Goal: Download file/media

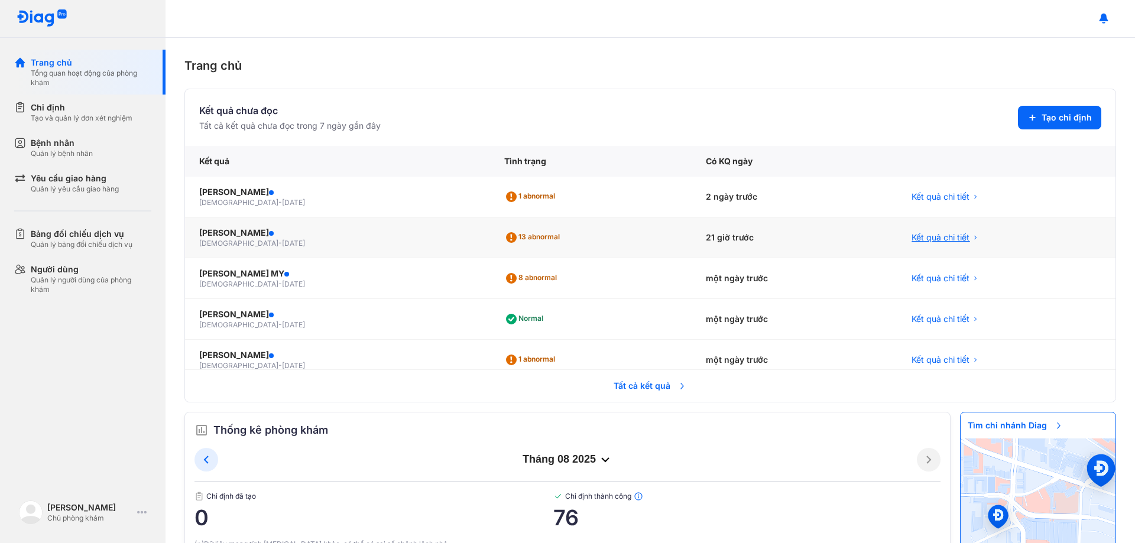
click at [912, 233] on span "Kết quả chi tiết" at bounding box center [940, 238] width 58 height 12
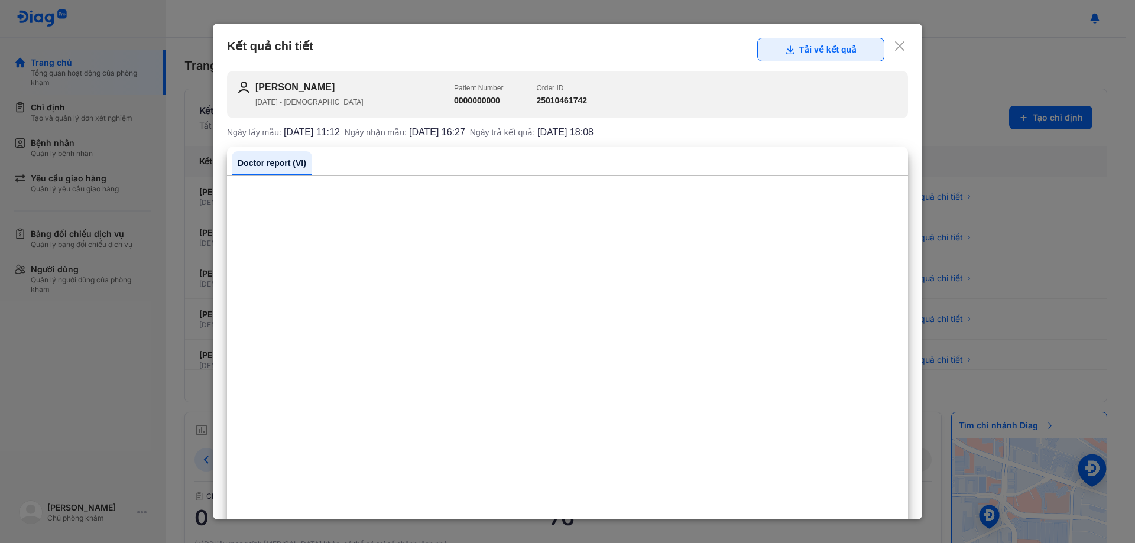
click at [811, 46] on button "Tải về kết quả" at bounding box center [820, 50] width 127 height 24
click at [894, 41] on icon at bounding box center [900, 46] width 12 height 12
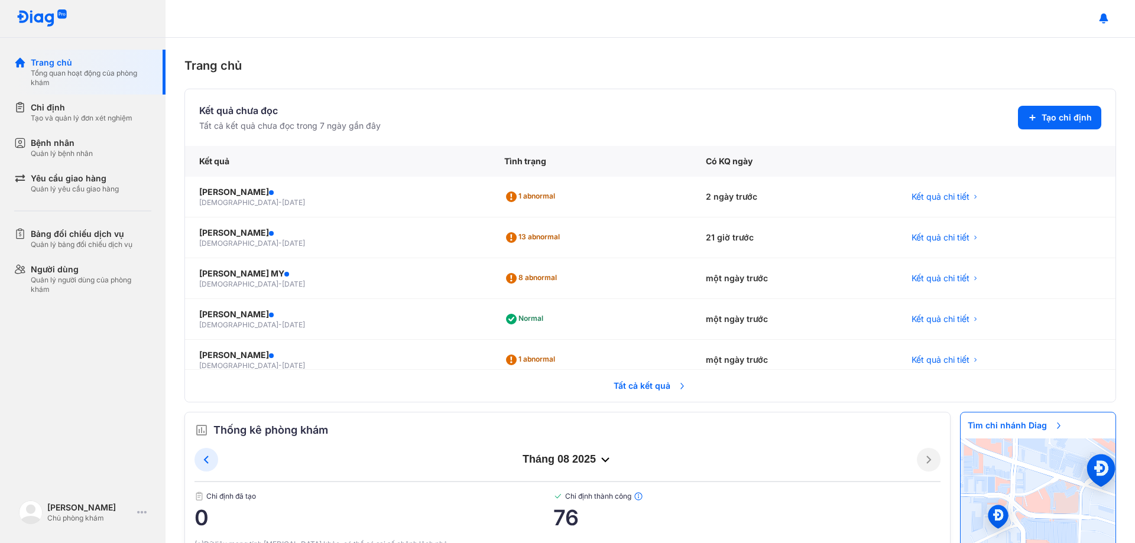
click at [648, 390] on span "Tất cả kết quả" at bounding box center [649, 386] width 87 height 26
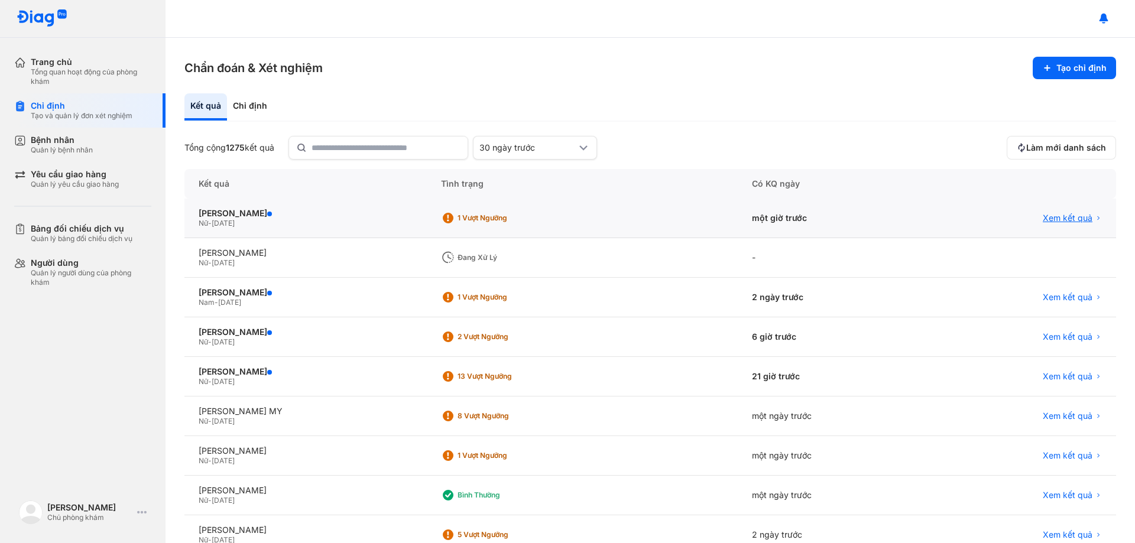
click at [1054, 217] on span "Xem kết quả" at bounding box center [1067, 218] width 50 height 11
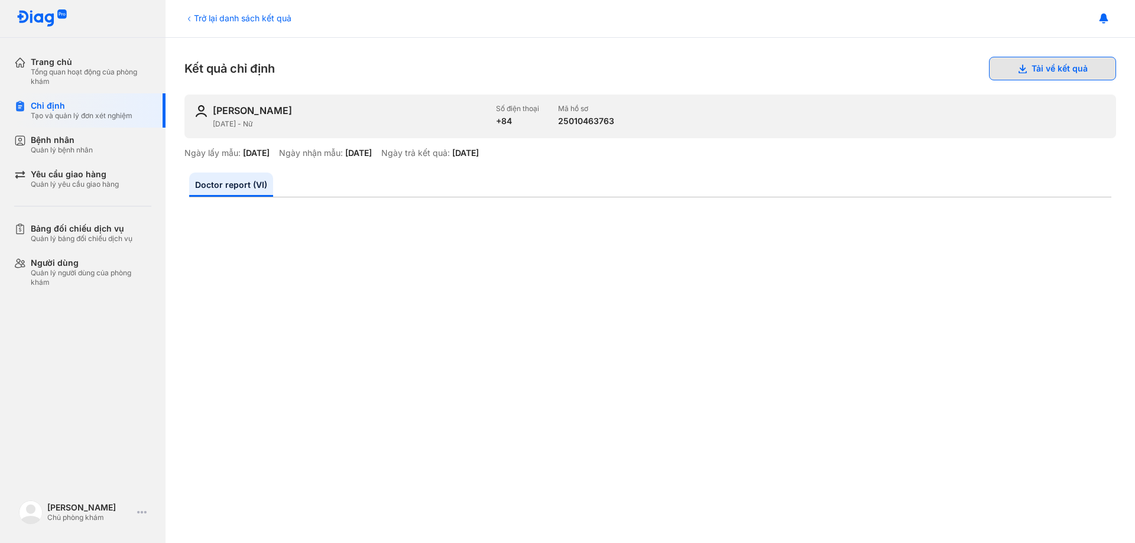
click at [1021, 67] on button "Tải về kết quả" at bounding box center [1052, 69] width 127 height 24
